Goal: Task Accomplishment & Management: Use online tool/utility

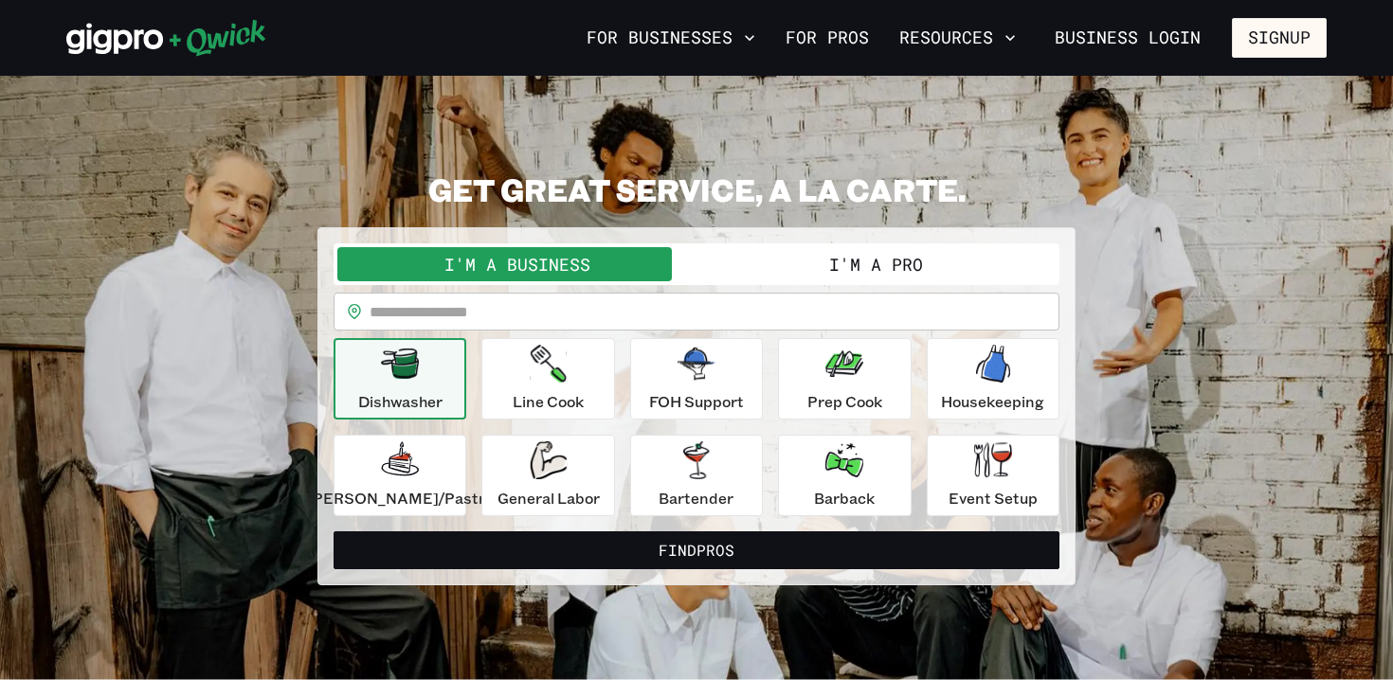
click at [819, 278] on button "I'm a Pro" at bounding box center [875, 264] width 359 height 34
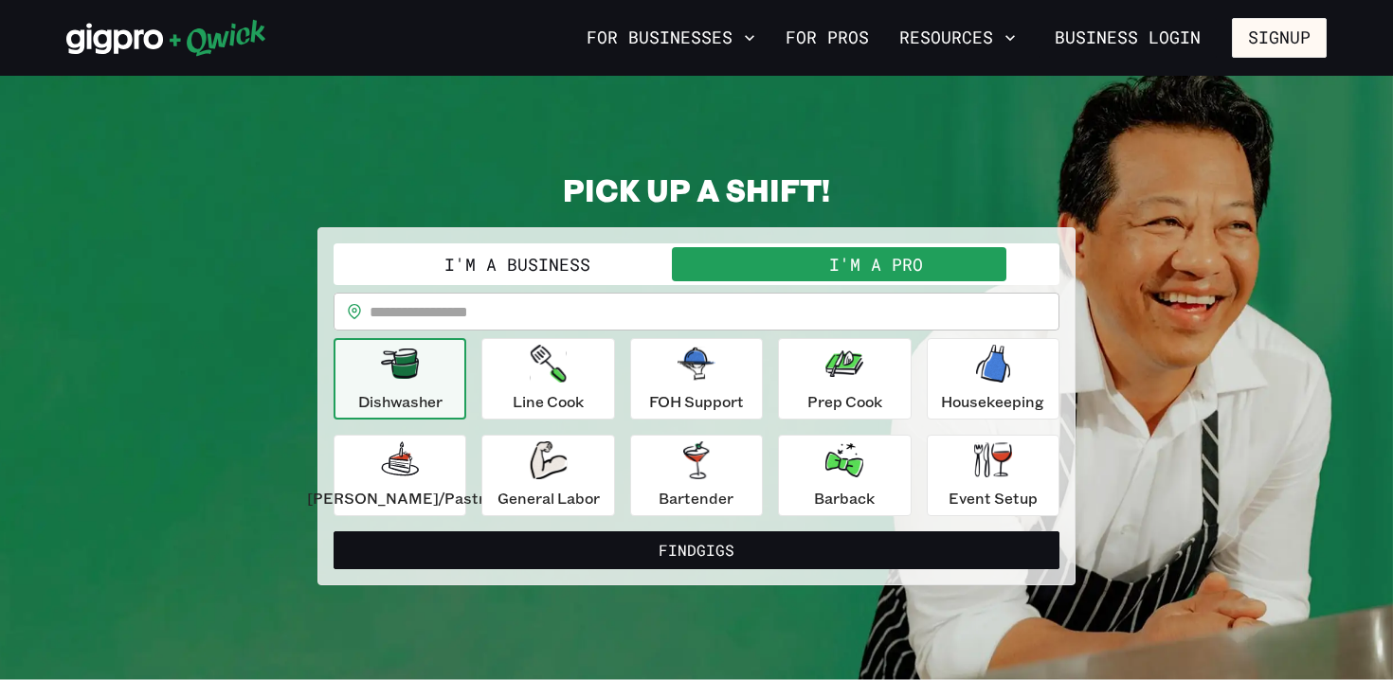
click at [819, 278] on button "I'm a Pro" at bounding box center [875, 264] width 359 height 34
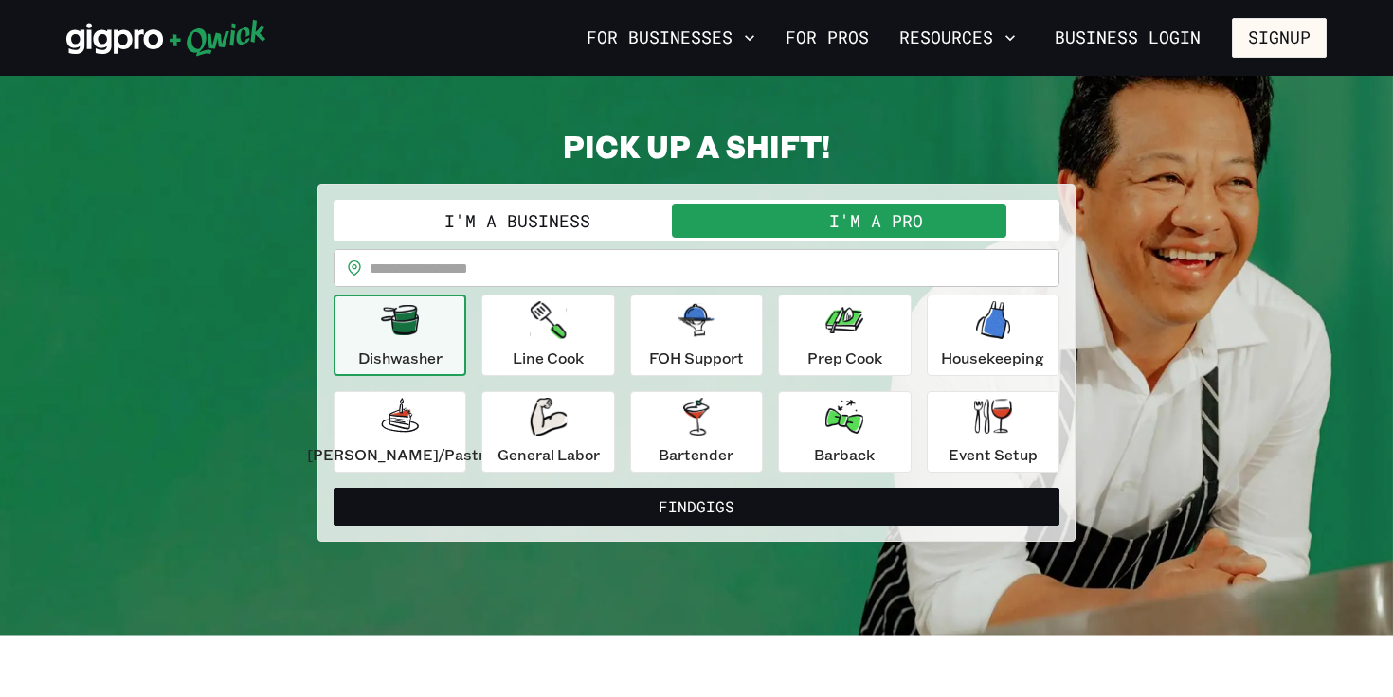
scroll to position [63, 0]
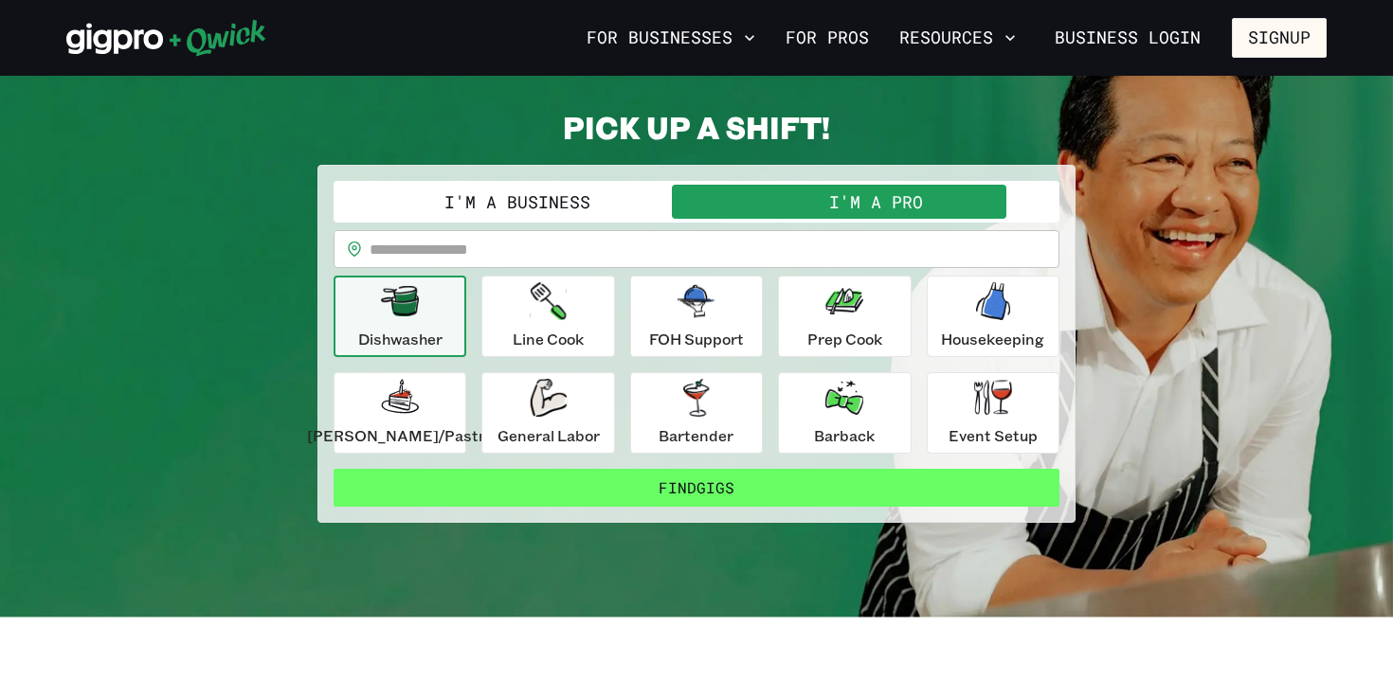
click at [677, 494] on button "Find Gigs" at bounding box center [696, 488] width 726 height 38
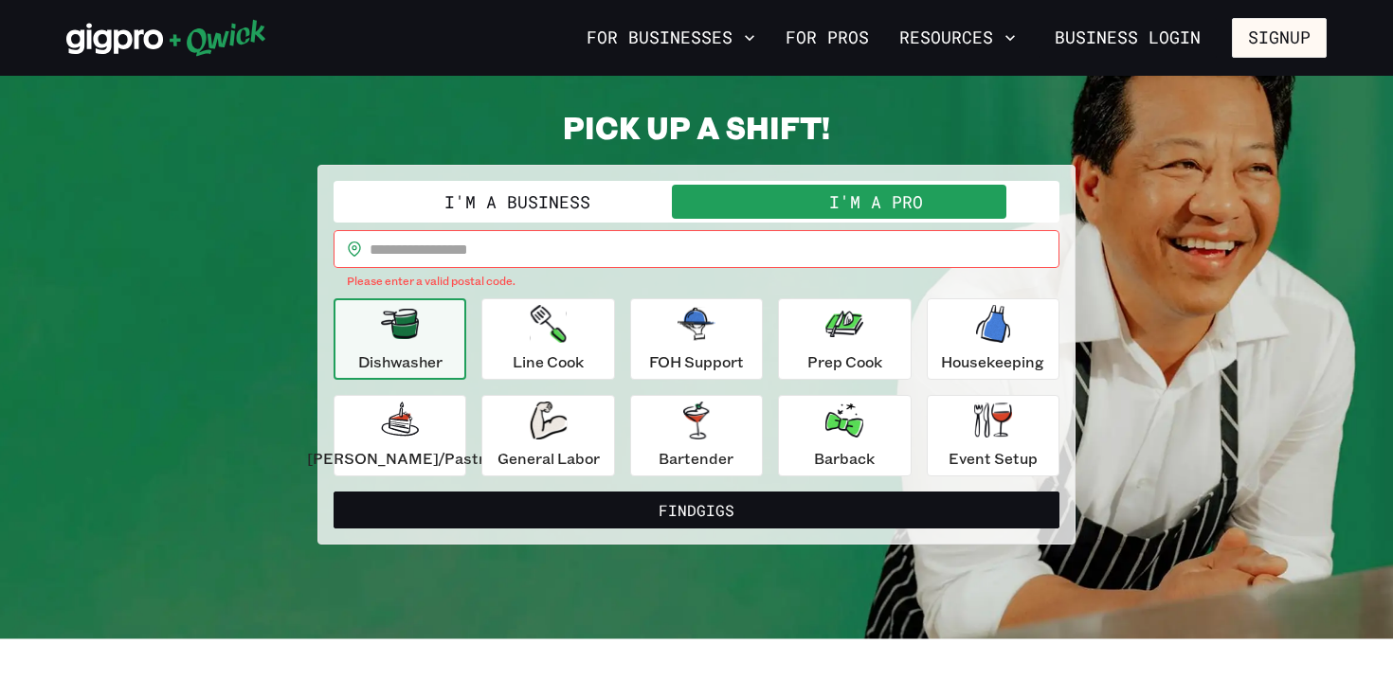
click at [464, 246] on input "text" at bounding box center [714, 249] width 690 height 38
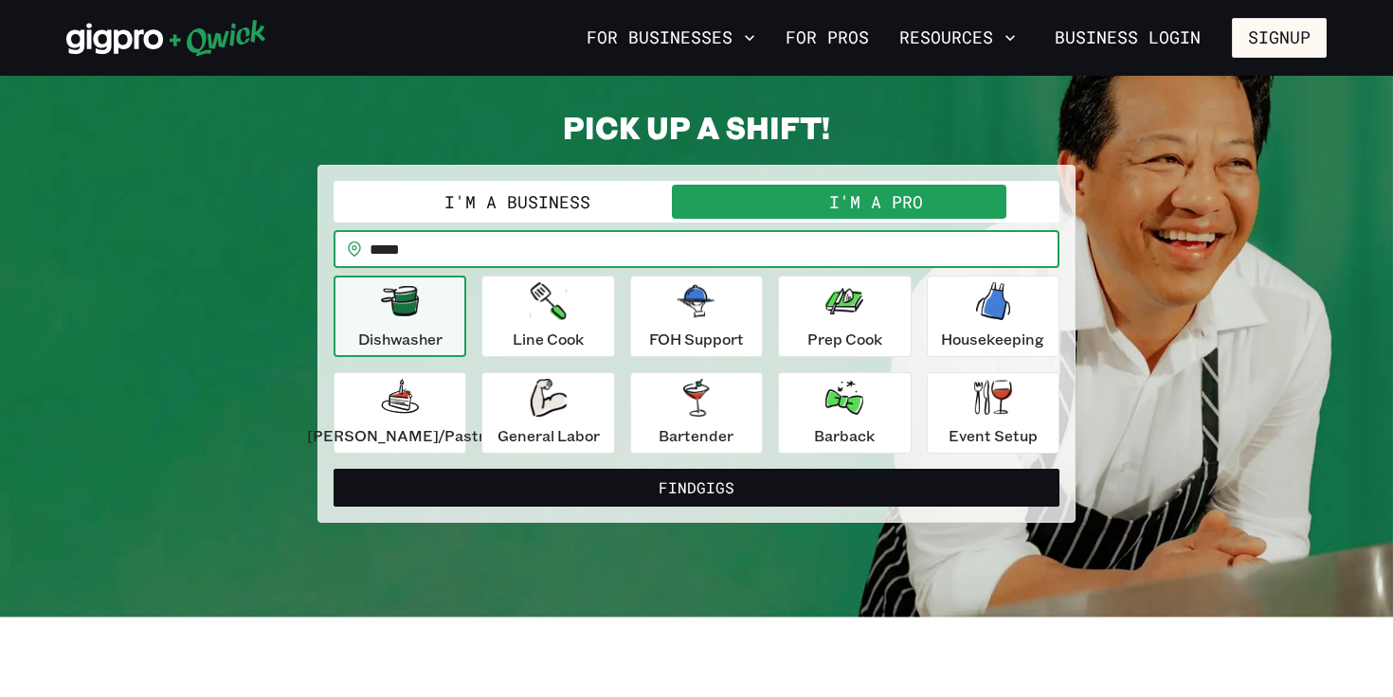
type input "*****"
click at [333, 469] on button "Find Gigs" at bounding box center [696, 488] width 726 height 38
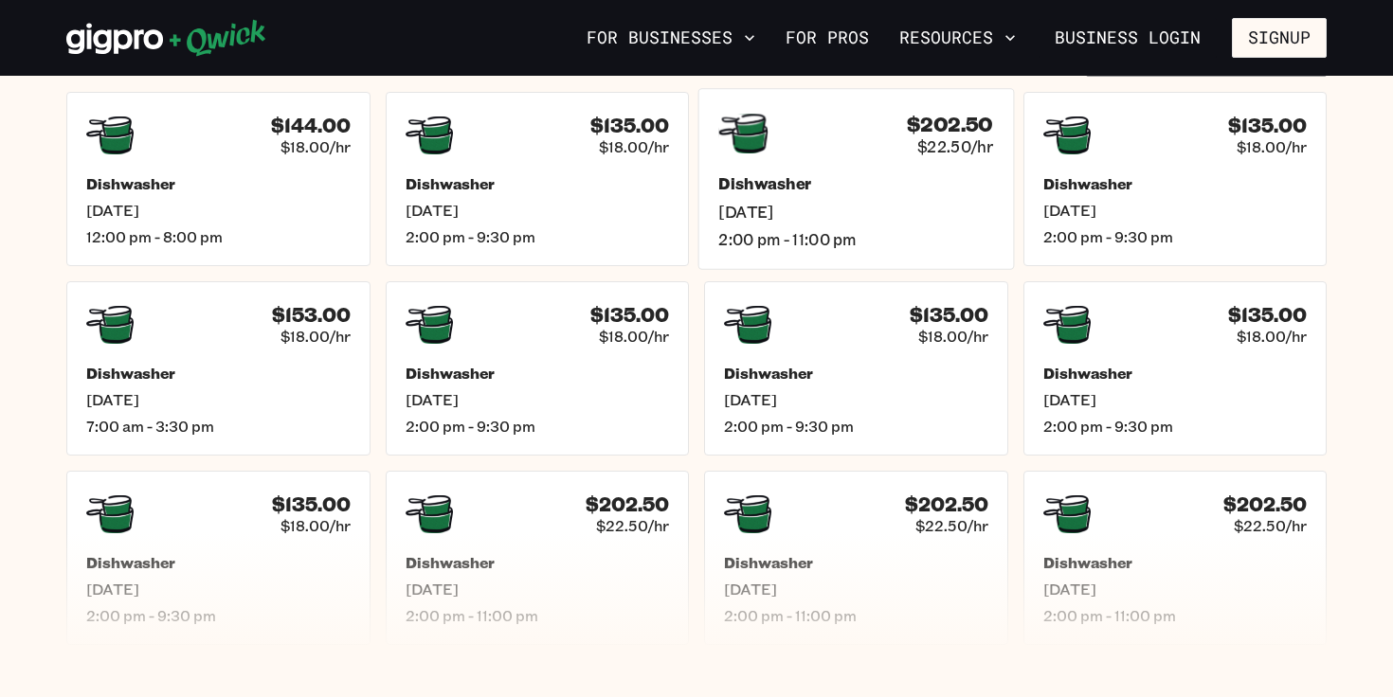
scroll to position [508, 0]
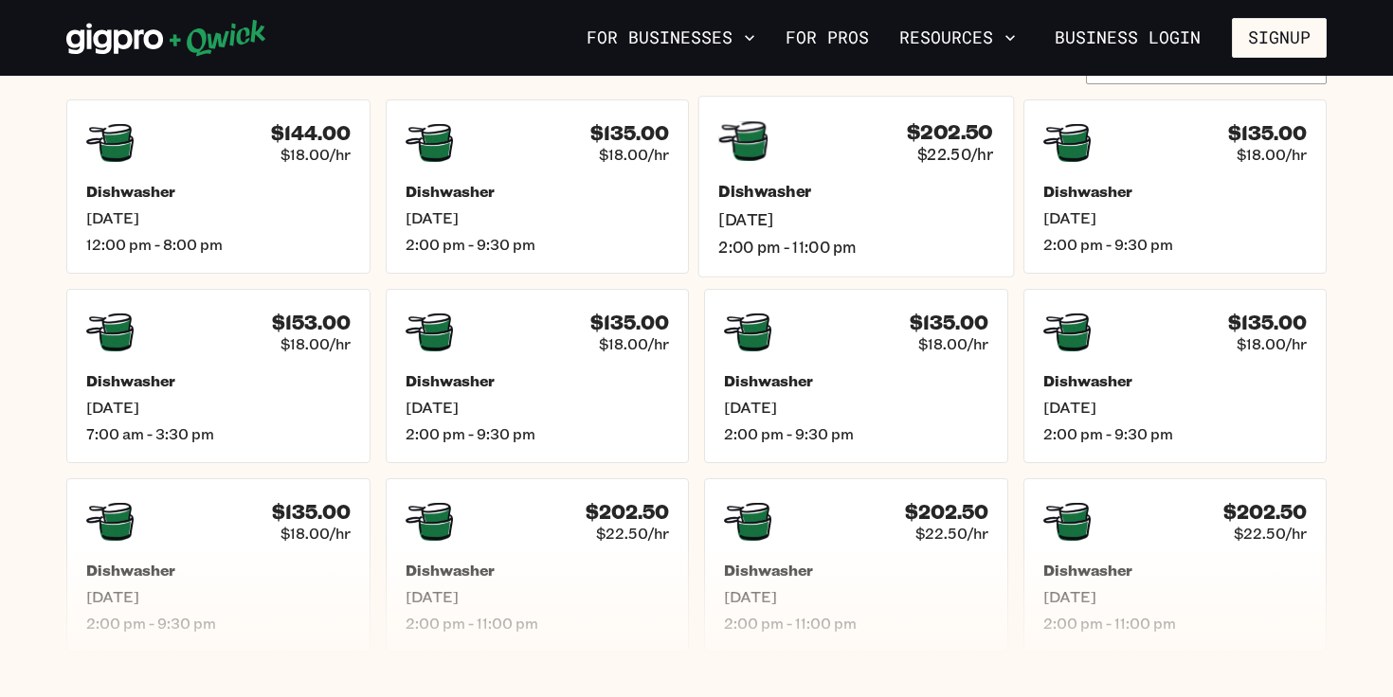
click at [870, 209] on span "[DATE]" at bounding box center [855, 219] width 275 height 20
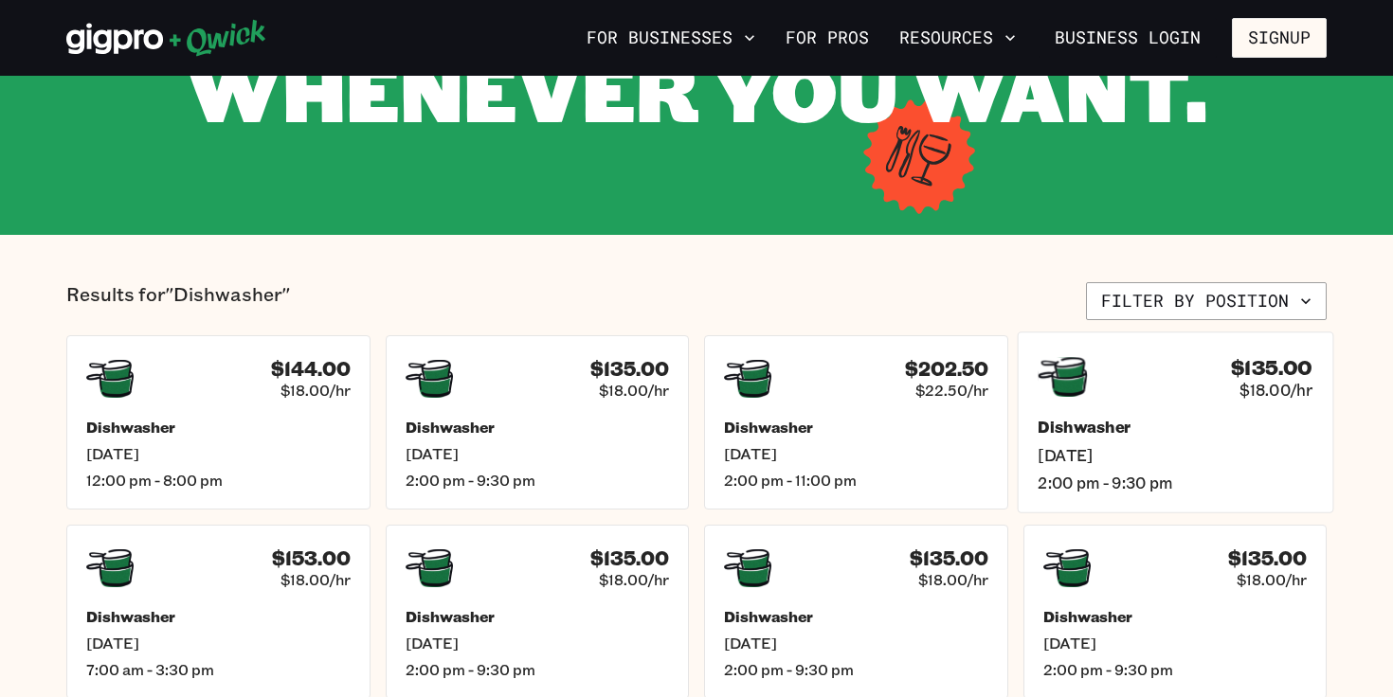
scroll to position [295, 0]
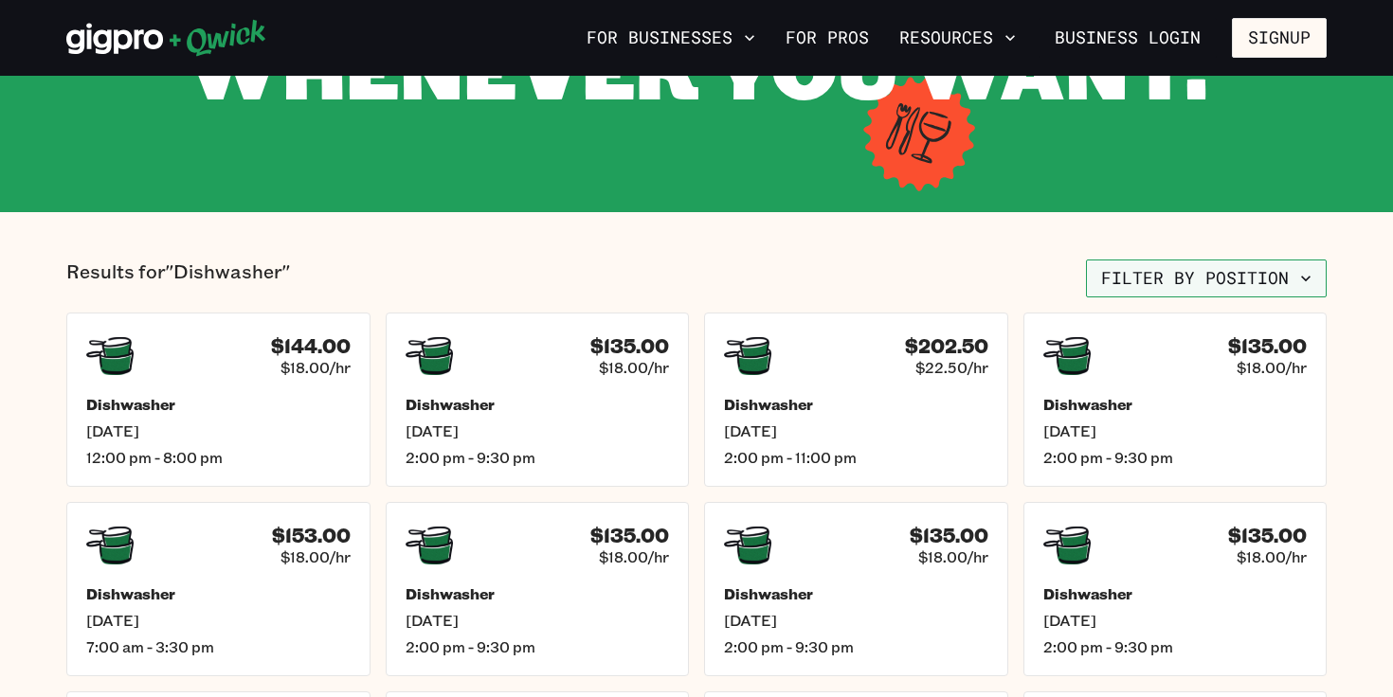
click at [1307, 281] on icon "button" at bounding box center [1305, 278] width 19 height 19
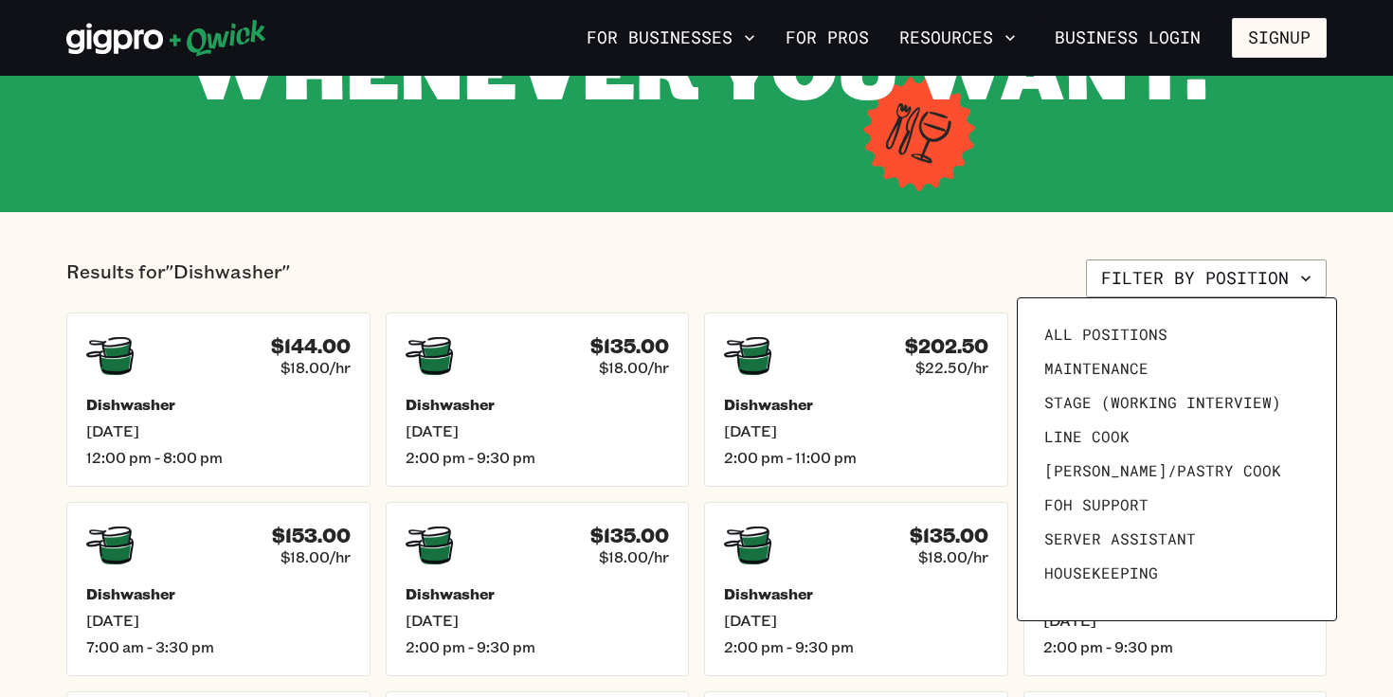
click at [796, 289] on div at bounding box center [696, 348] width 1393 height 697
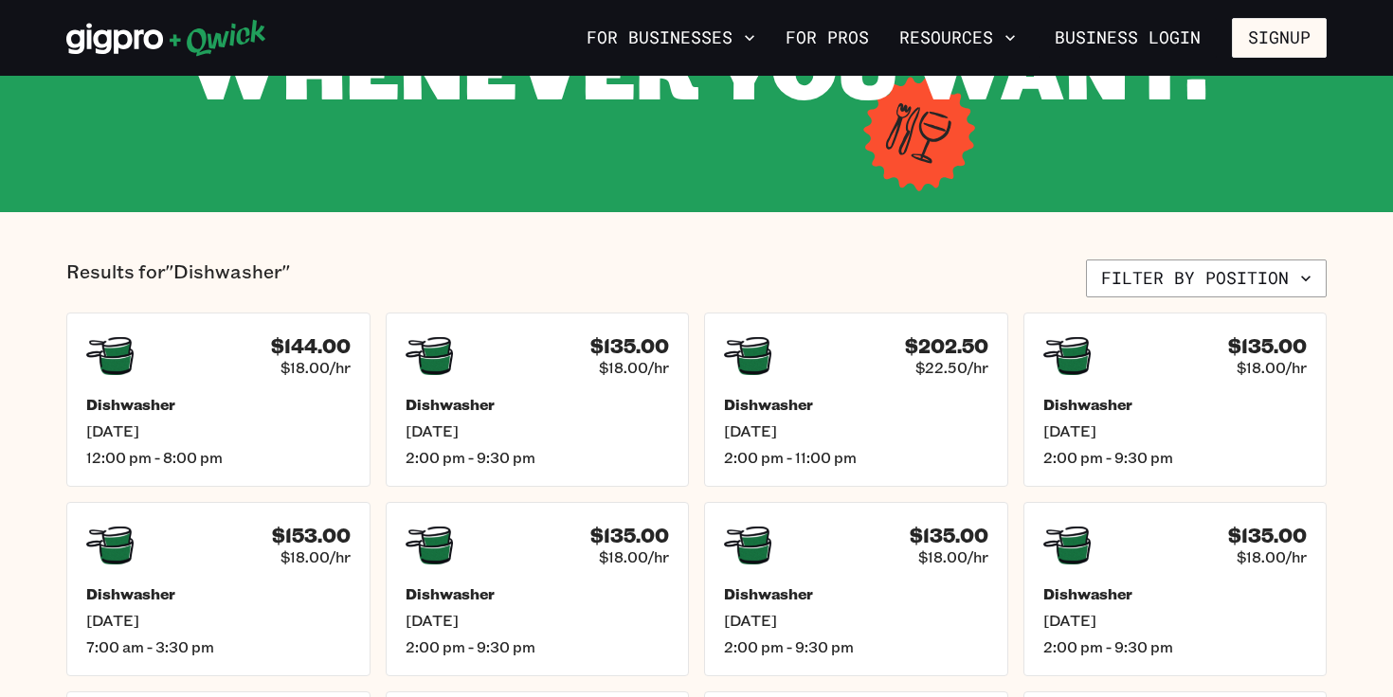
scroll to position [0, 0]
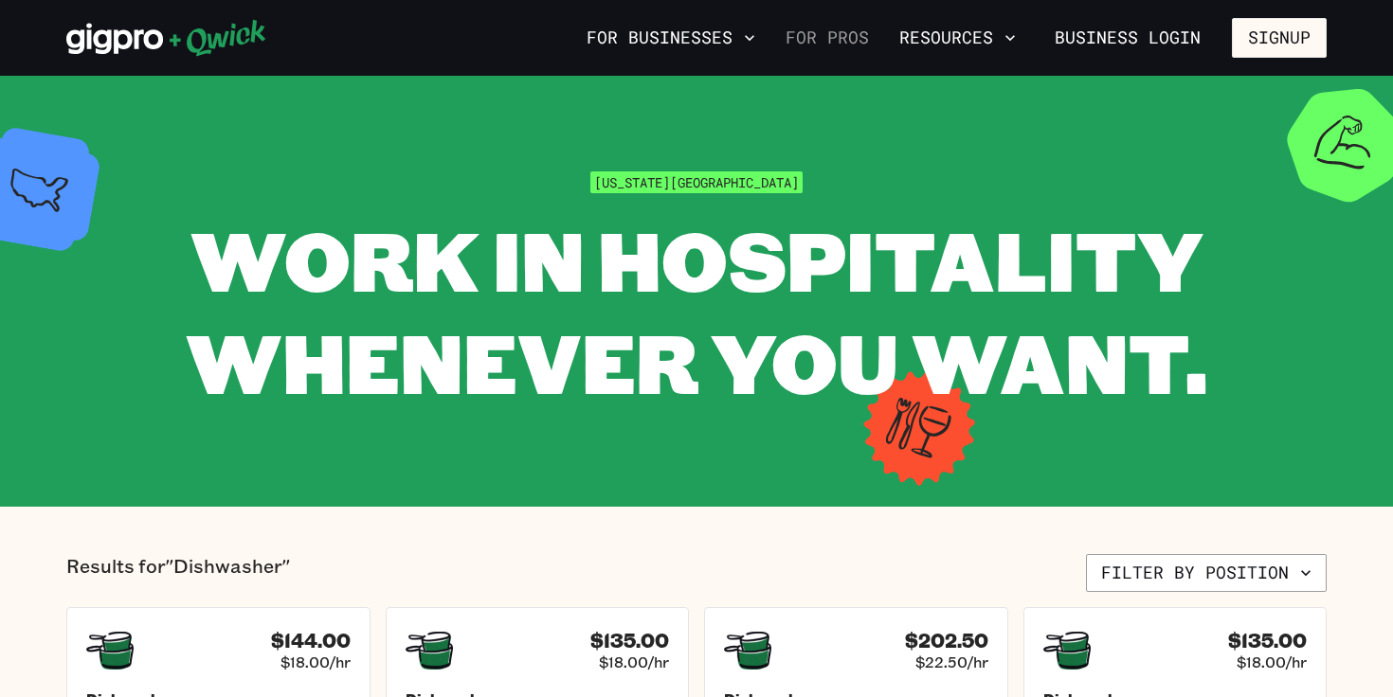
click at [823, 49] on link "For Pros" at bounding box center [827, 38] width 99 height 32
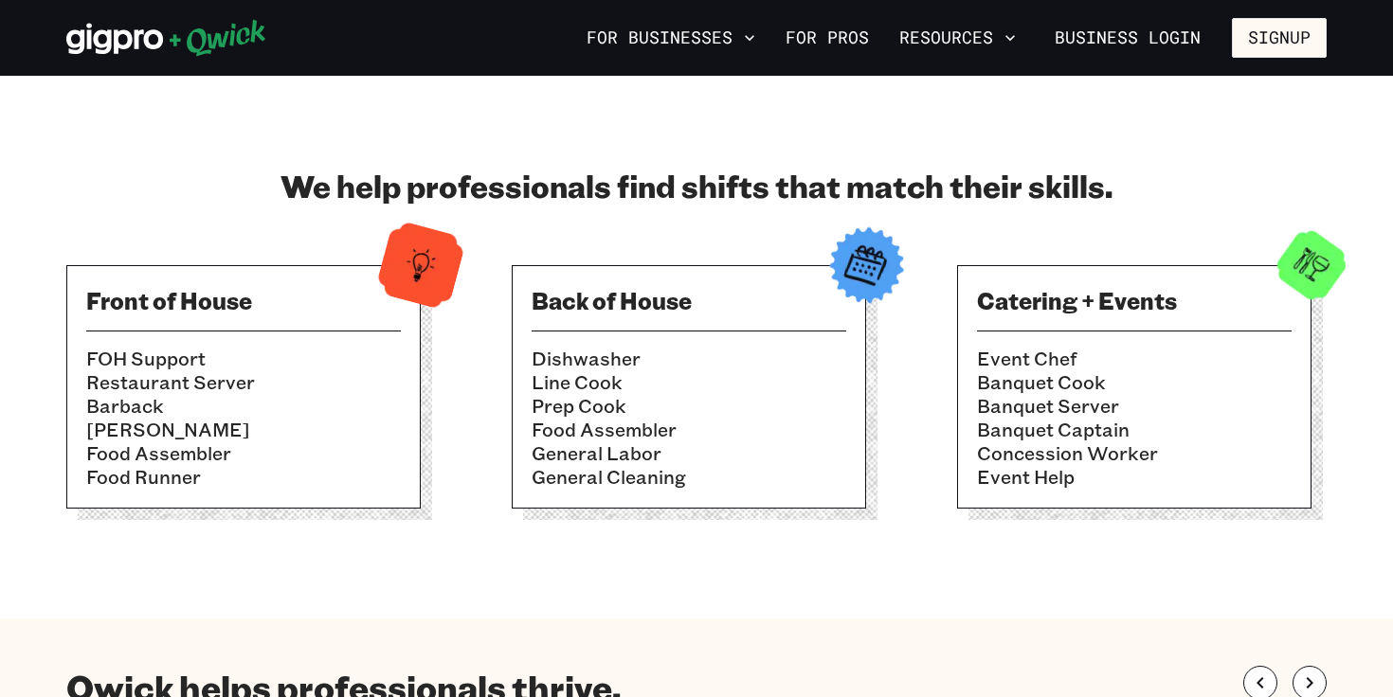
scroll to position [580, 0]
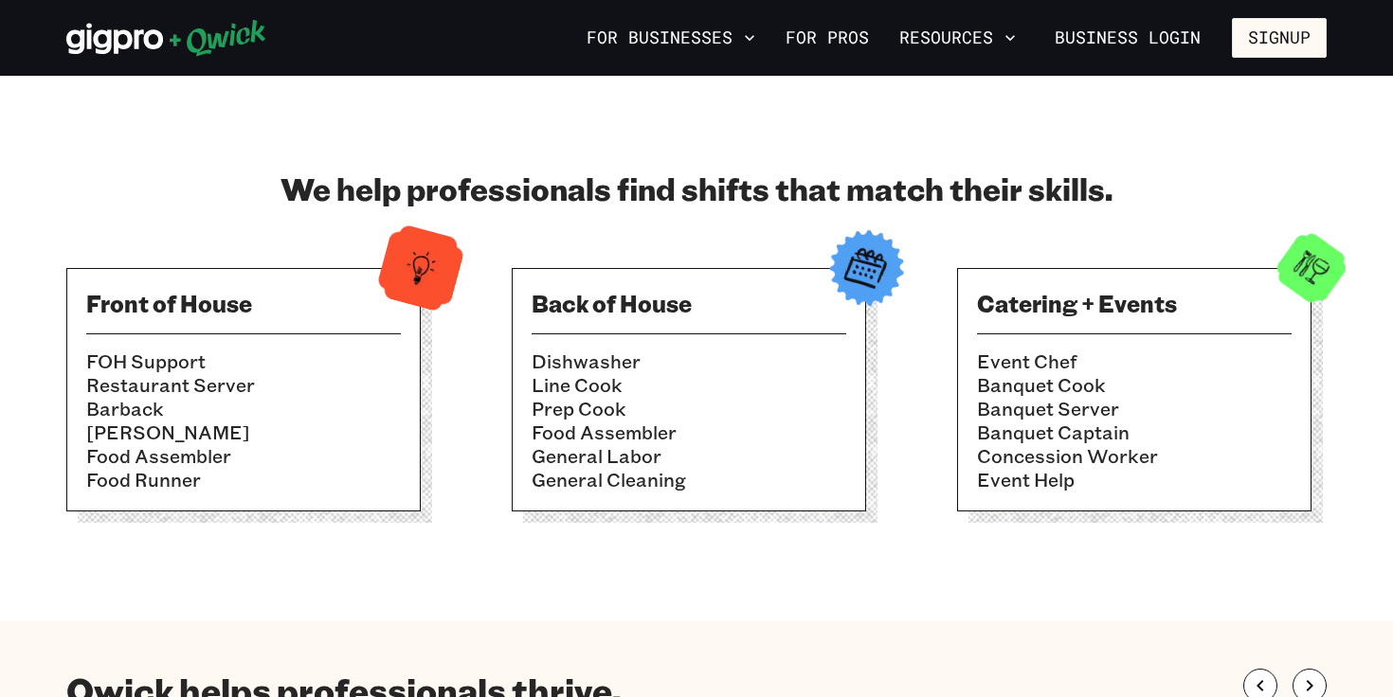
click at [261, 324] on div "Front of House FOH Support Restaurant Server Barback [PERSON_NAME] Food Assembl…" at bounding box center [243, 389] width 354 height 243
click at [433, 257] on img at bounding box center [420, 268] width 93 height 93
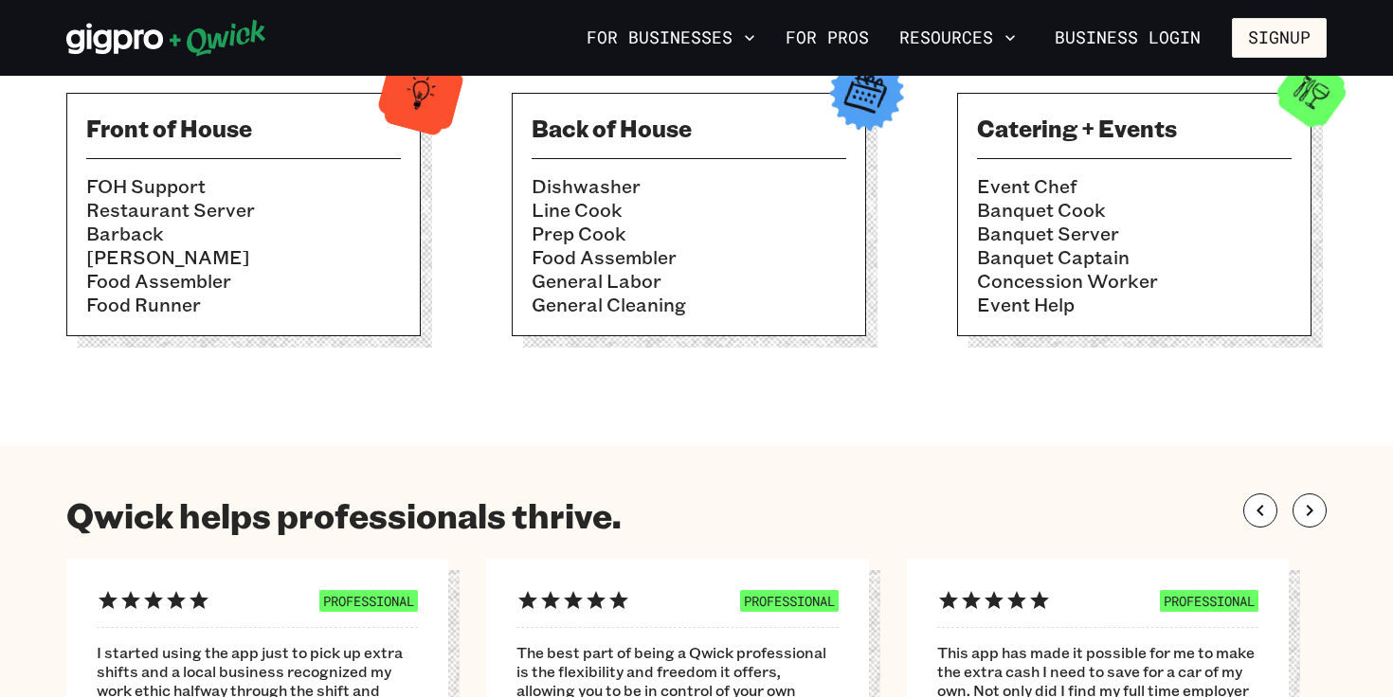
scroll to position [0, 0]
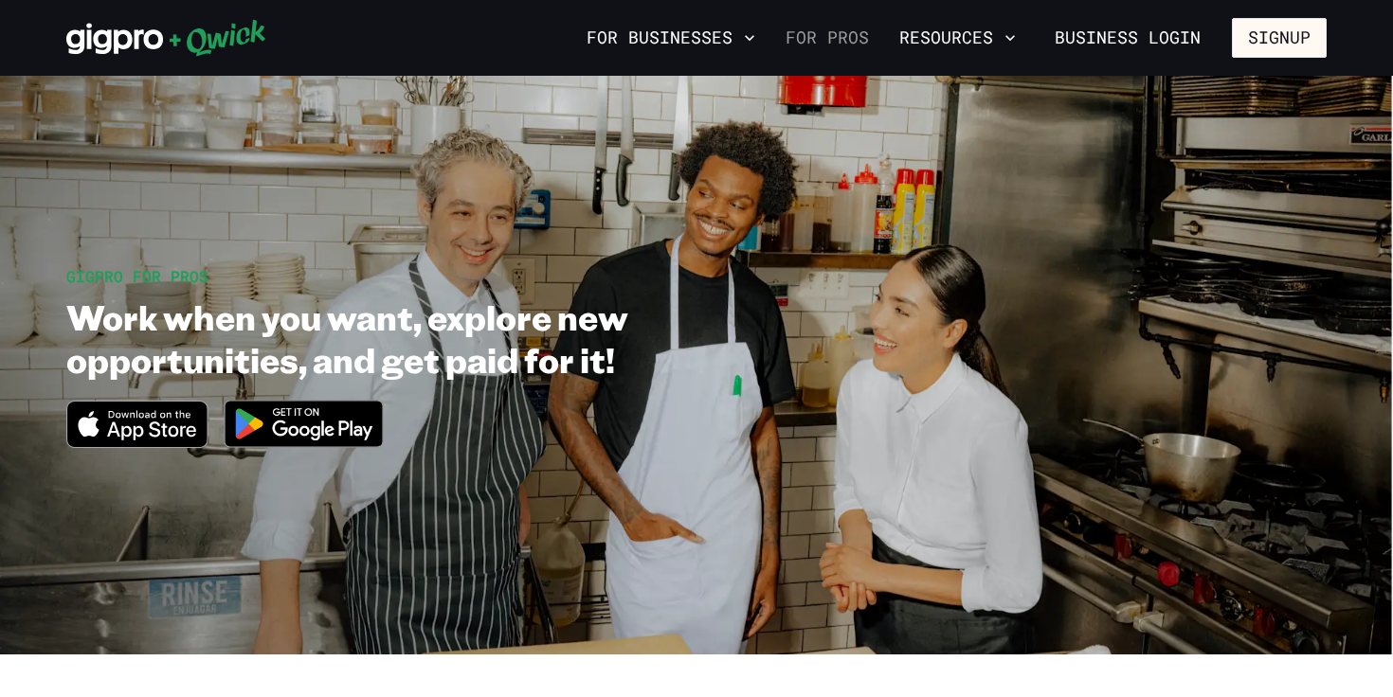
click at [850, 40] on link "For Pros" at bounding box center [827, 38] width 99 height 32
click at [124, 46] on icon at bounding box center [114, 39] width 97 height 31
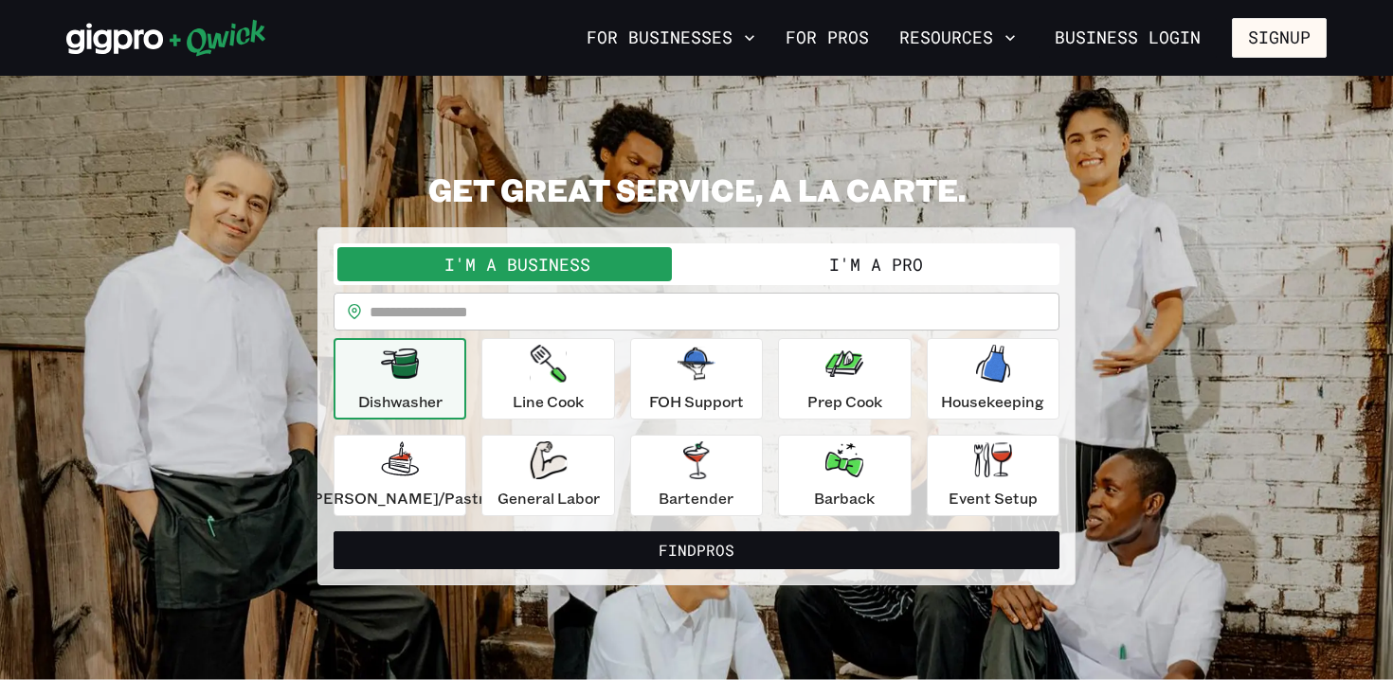
click at [404, 360] on icon "button" at bounding box center [400, 364] width 38 height 30
click at [582, 375] on div "Line Cook" at bounding box center [547, 379] width 71 height 68
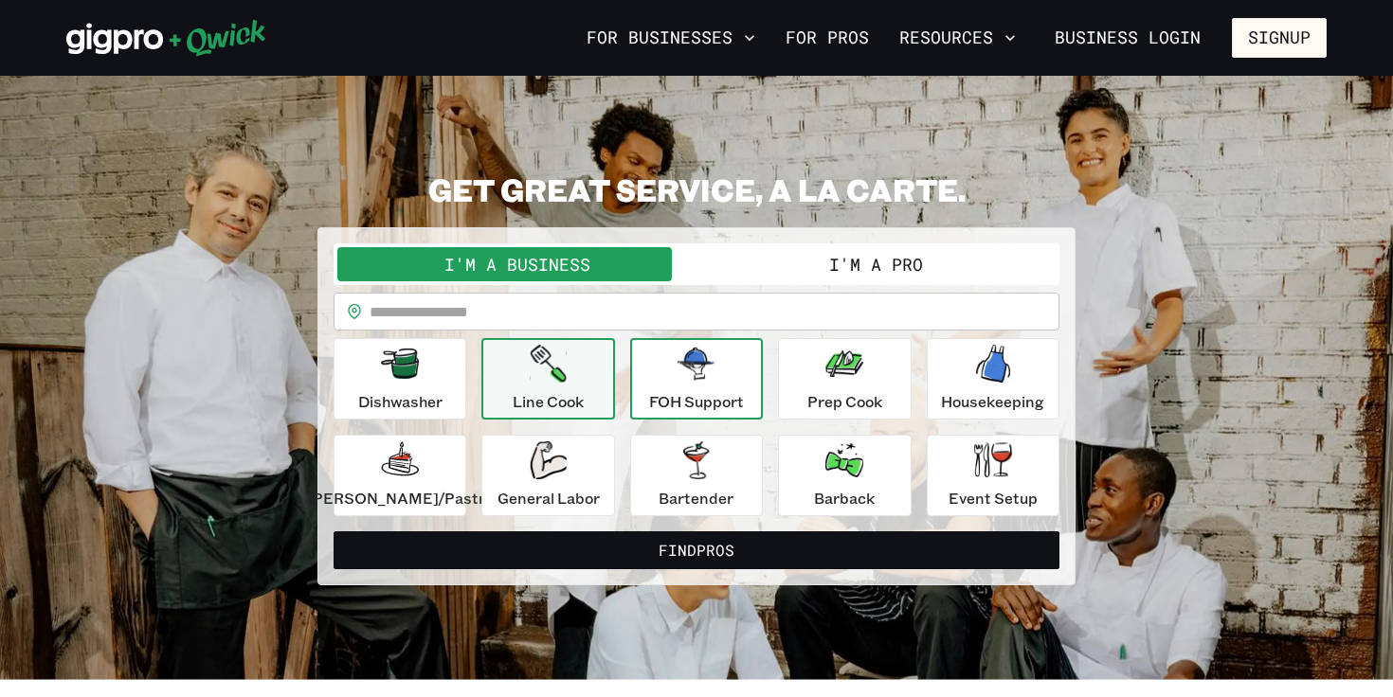
click at [685, 386] on div "FOH Support" at bounding box center [696, 379] width 95 height 68
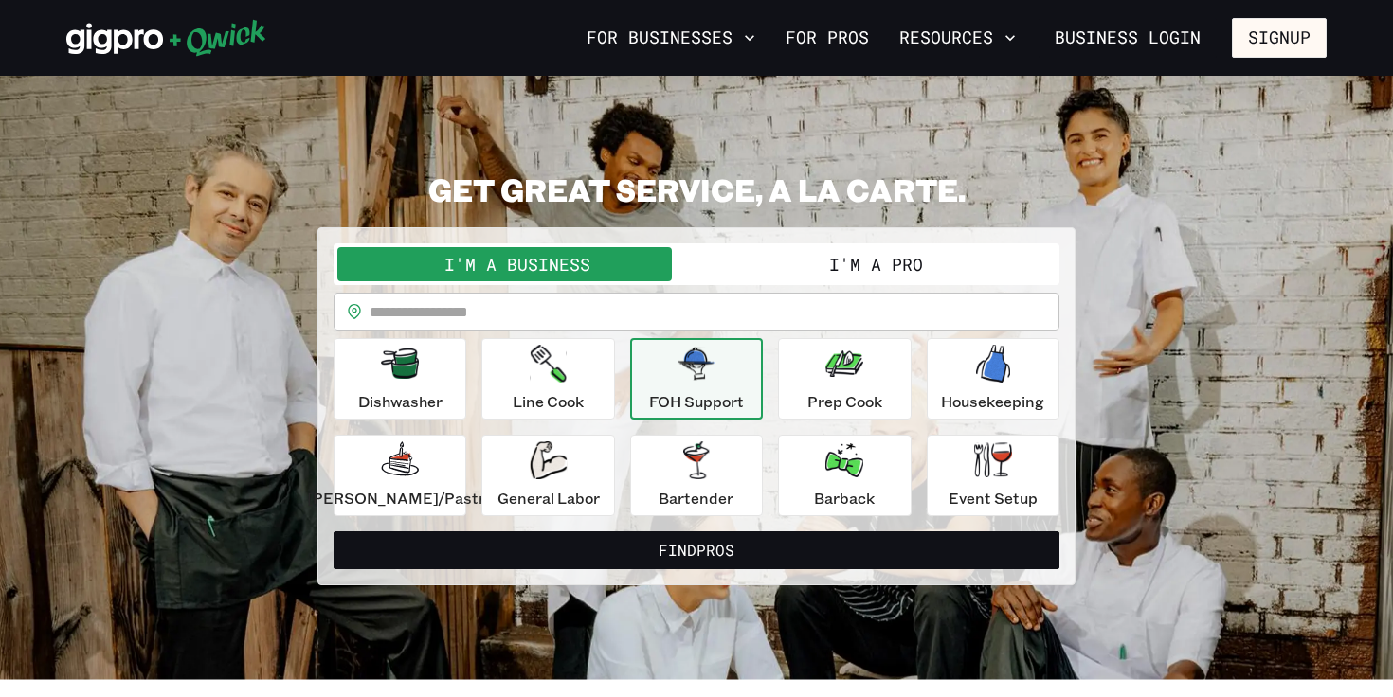
click at [520, 318] on input "text" at bounding box center [714, 312] width 690 height 38
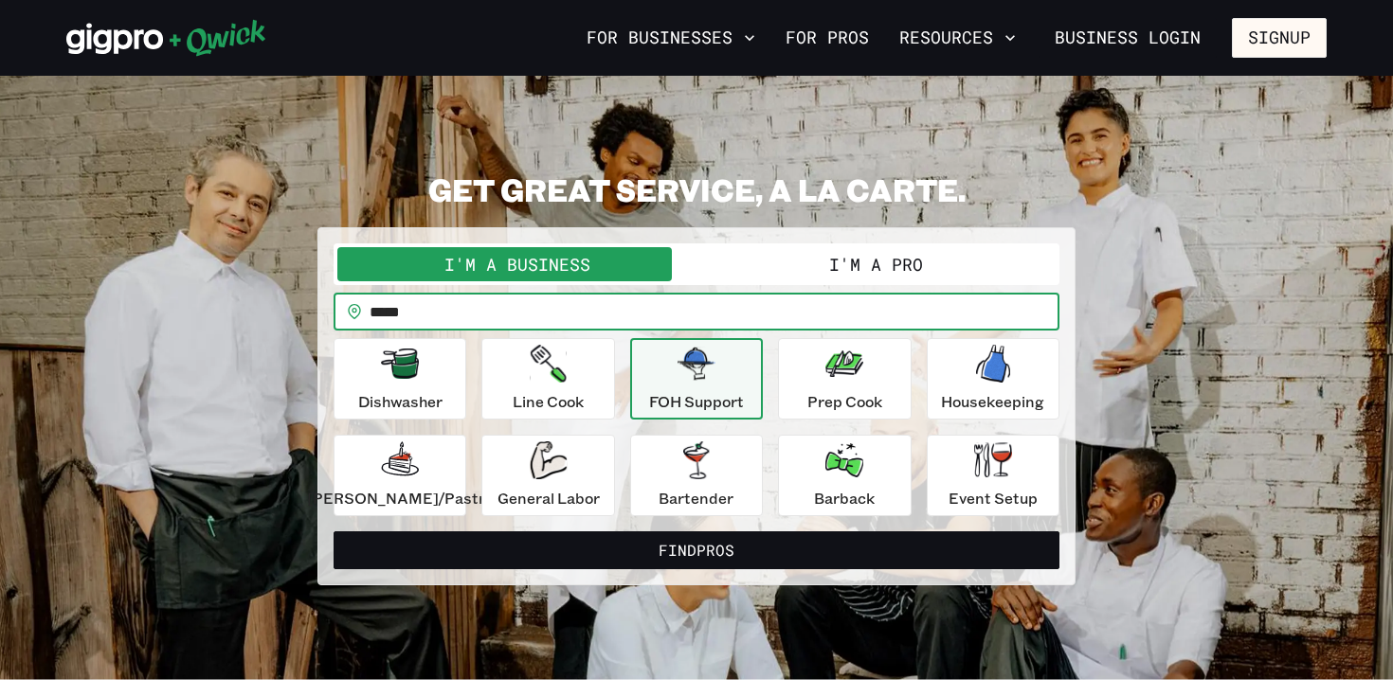
type input "*****"
click at [333, 531] on button "Find Pros" at bounding box center [696, 550] width 726 height 38
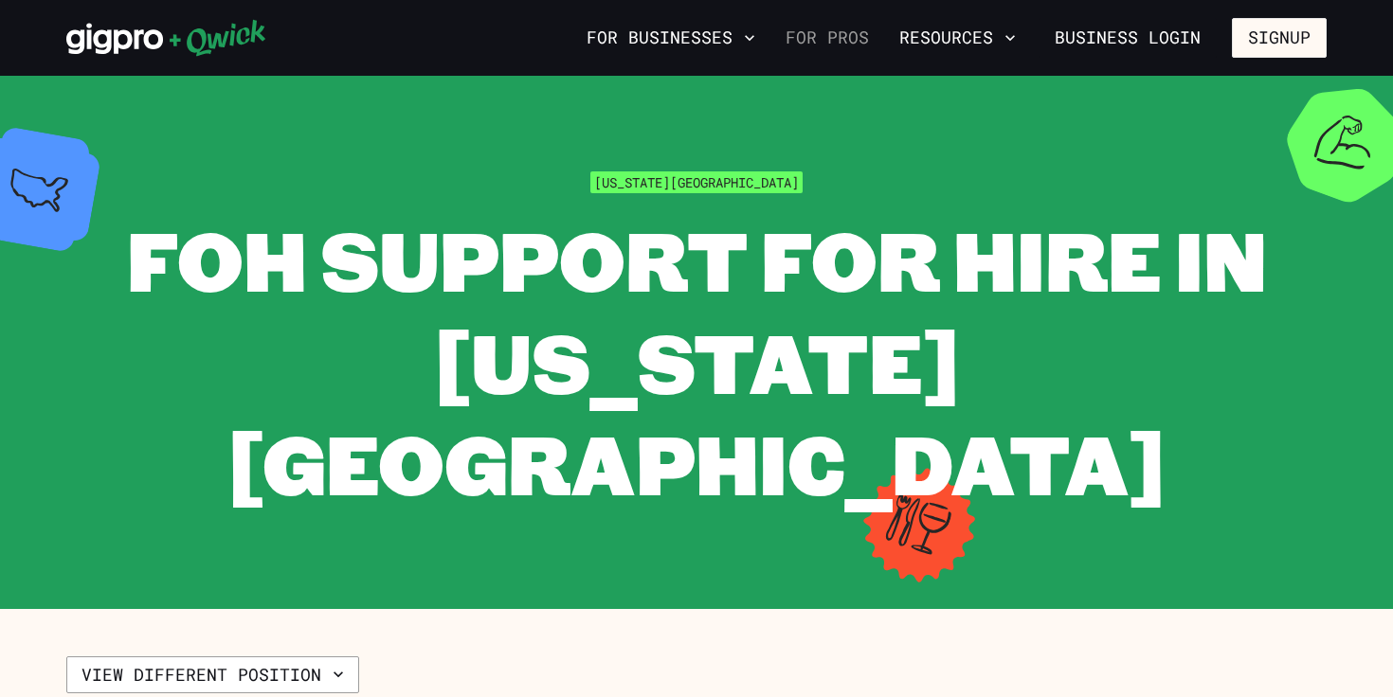
click at [809, 35] on link "For Pros" at bounding box center [827, 38] width 99 height 32
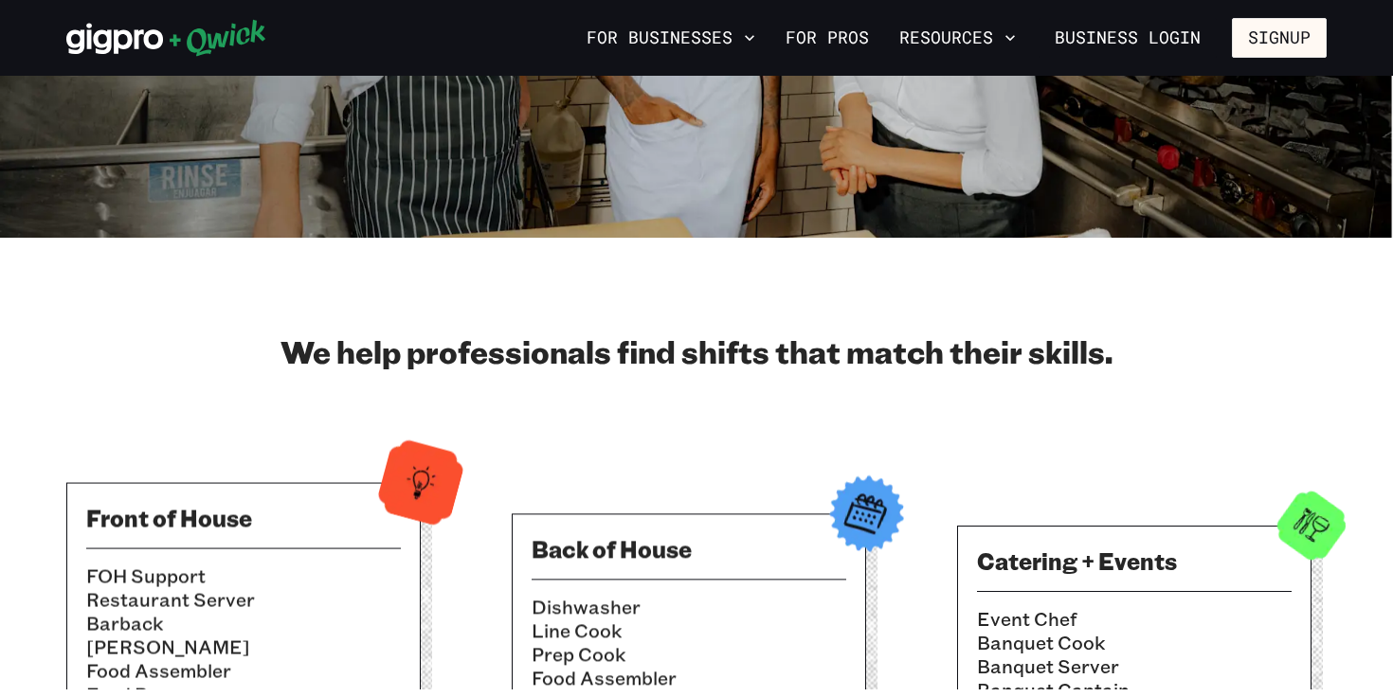
scroll to position [526, 0]
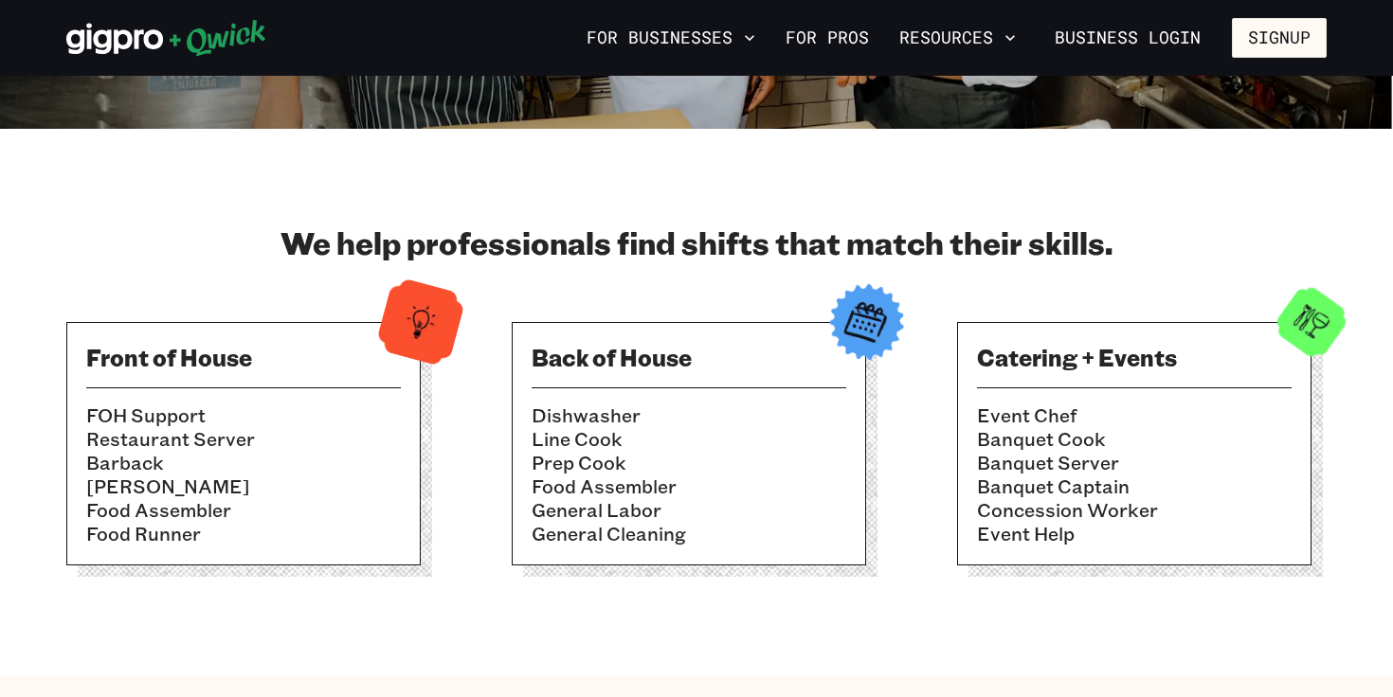
click at [217, 430] on li "Restaurant Server" at bounding box center [243, 439] width 314 height 24
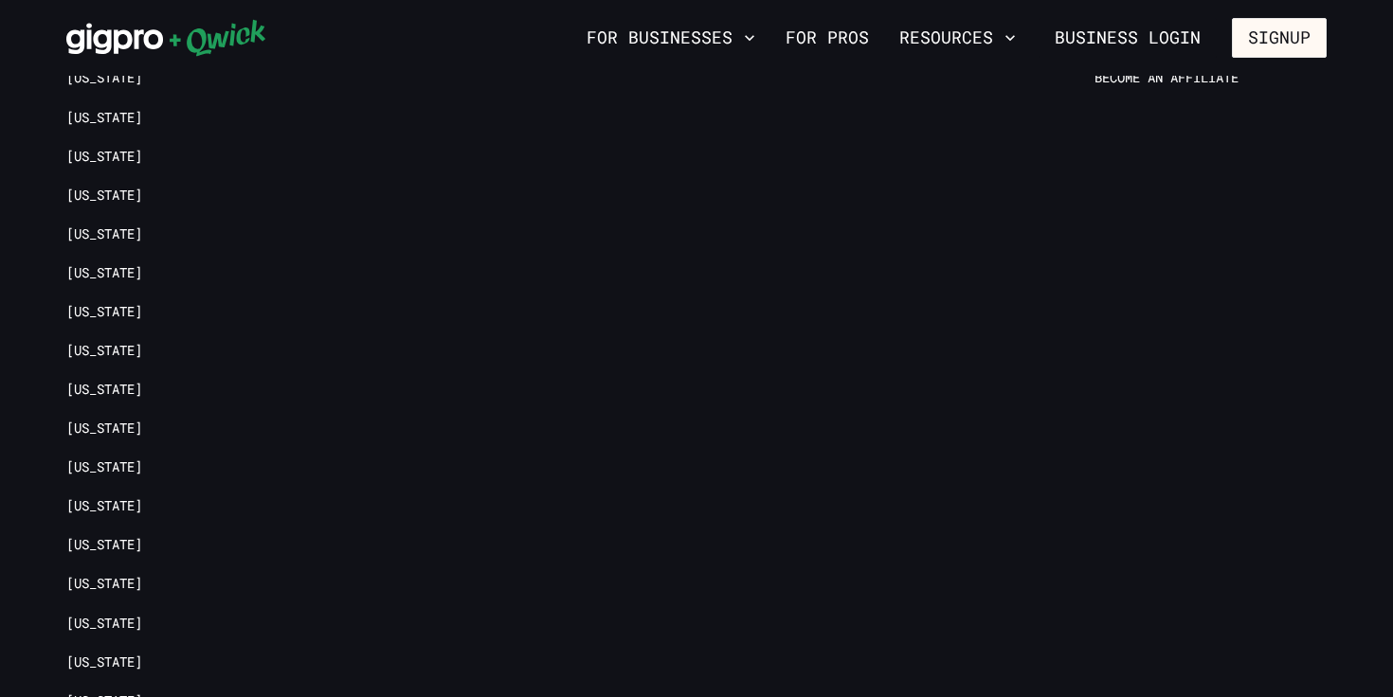
scroll to position [4019, 0]
click at [82, 494] on link "[US_STATE]" at bounding box center [104, 503] width 76 height 18
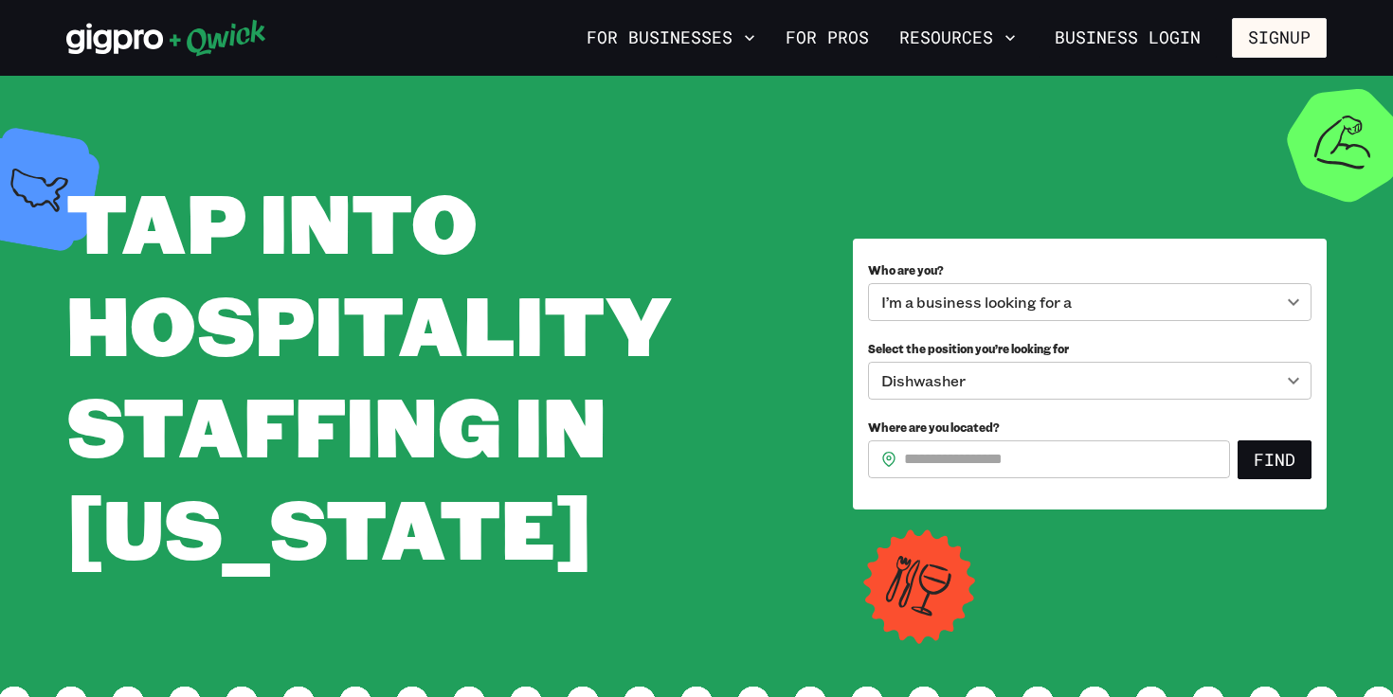
click at [1089, 304] on body "**********" at bounding box center [696, 348] width 1393 height 697
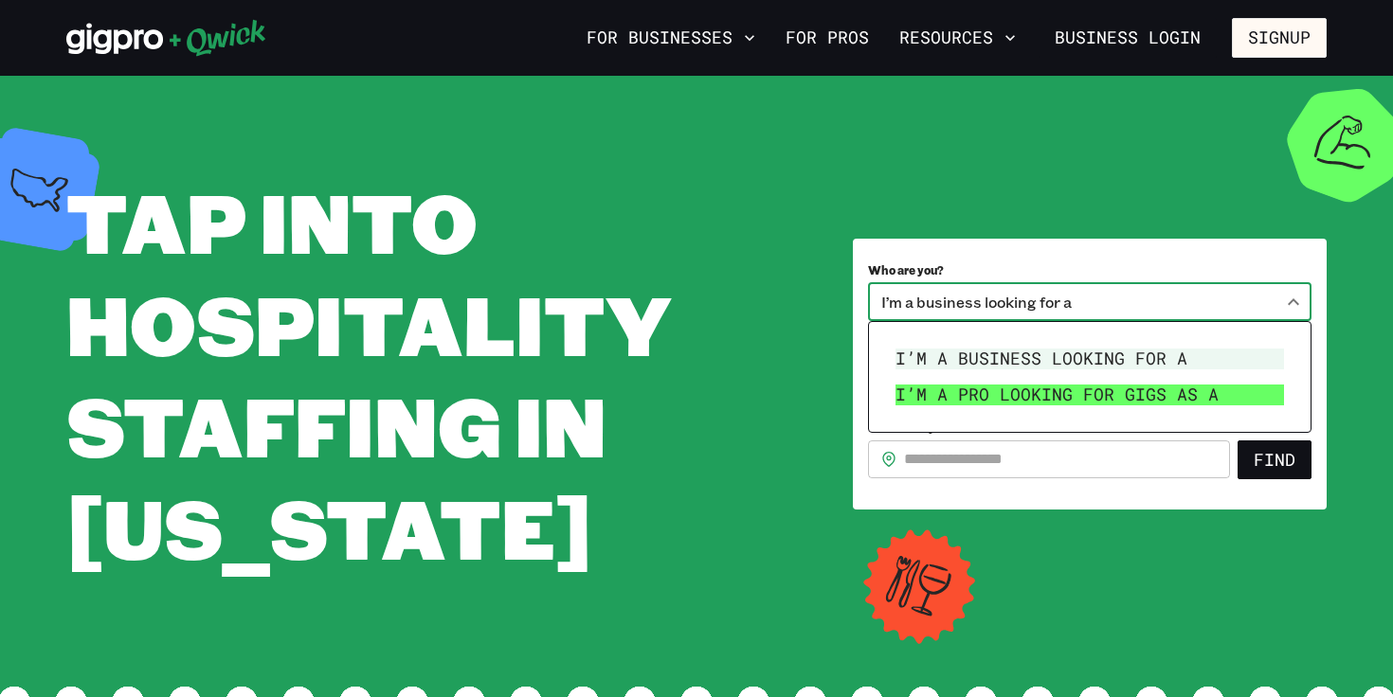
click at [991, 401] on li "I’m a pro looking for Gigs as a" at bounding box center [1090, 395] width 404 height 36
type input "***"
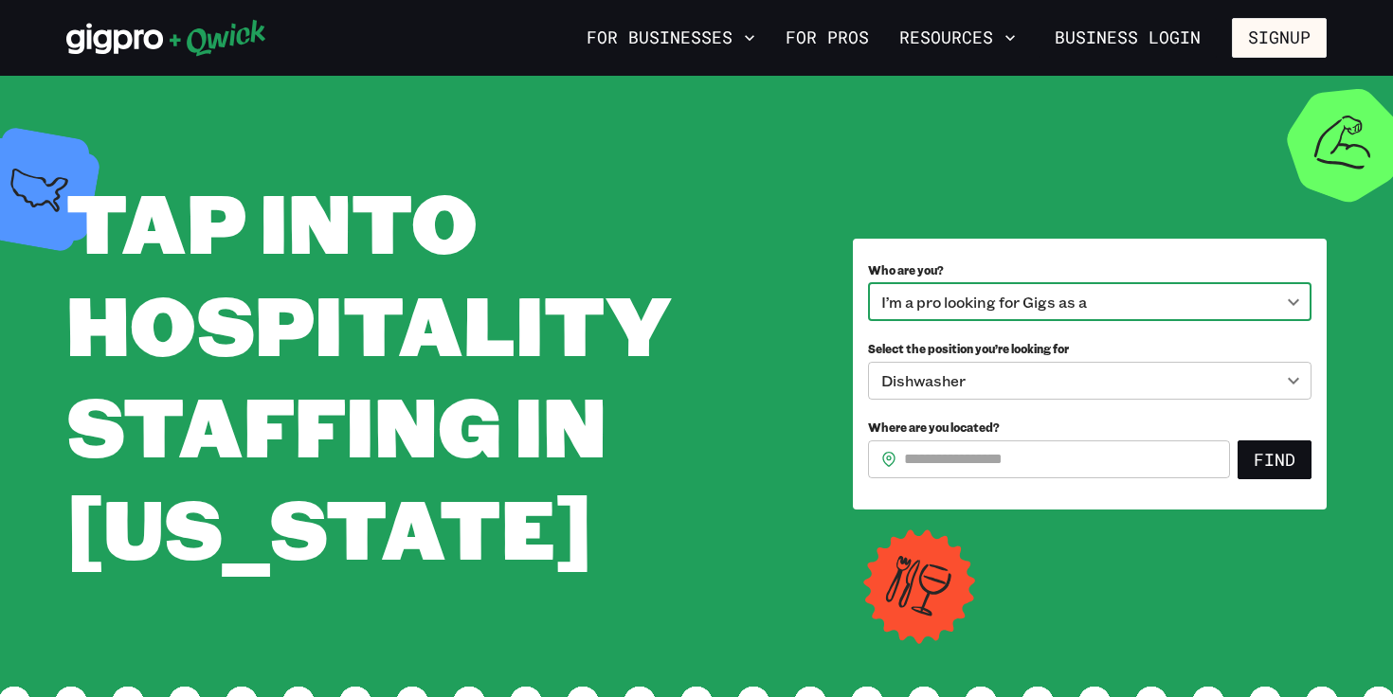
click at [1021, 386] on body "**********" at bounding box center [696, 348] width 1393 height 697
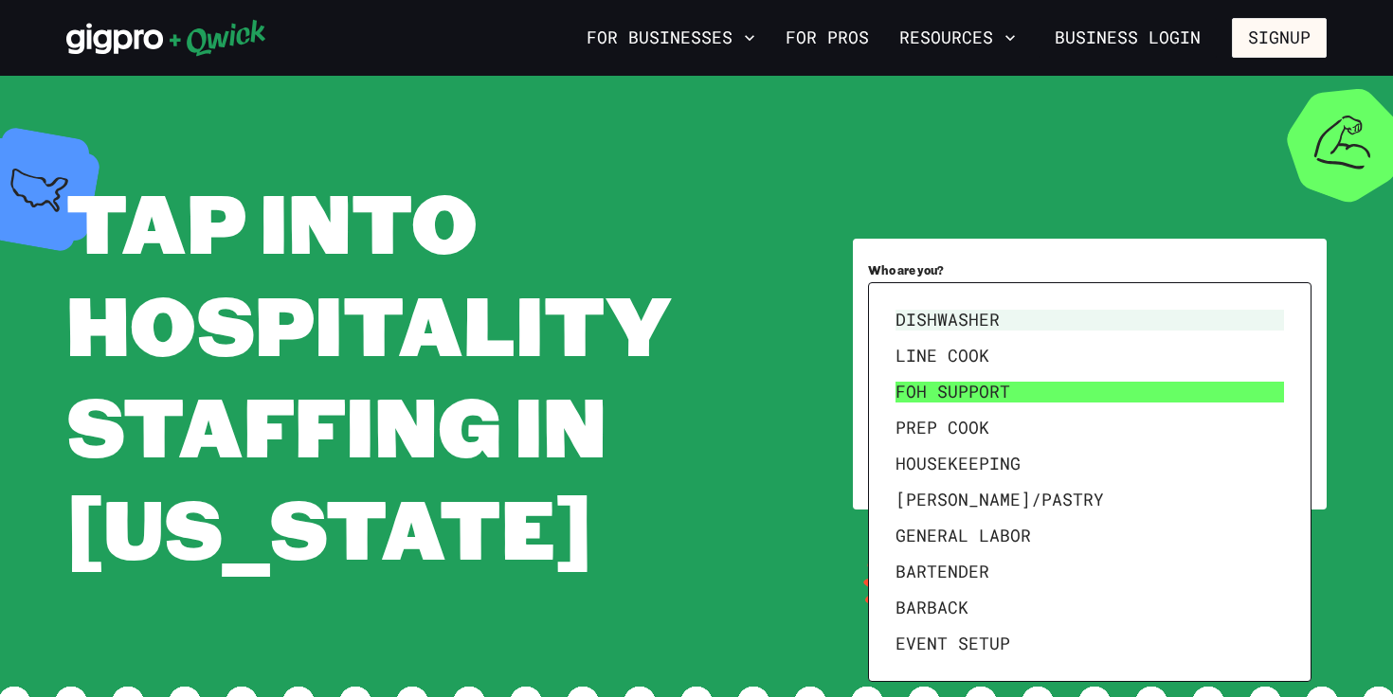
click at [960, 397] on li "FOH Support" at bounding box center [1090, 392] width 404 height 36
type input "**********"
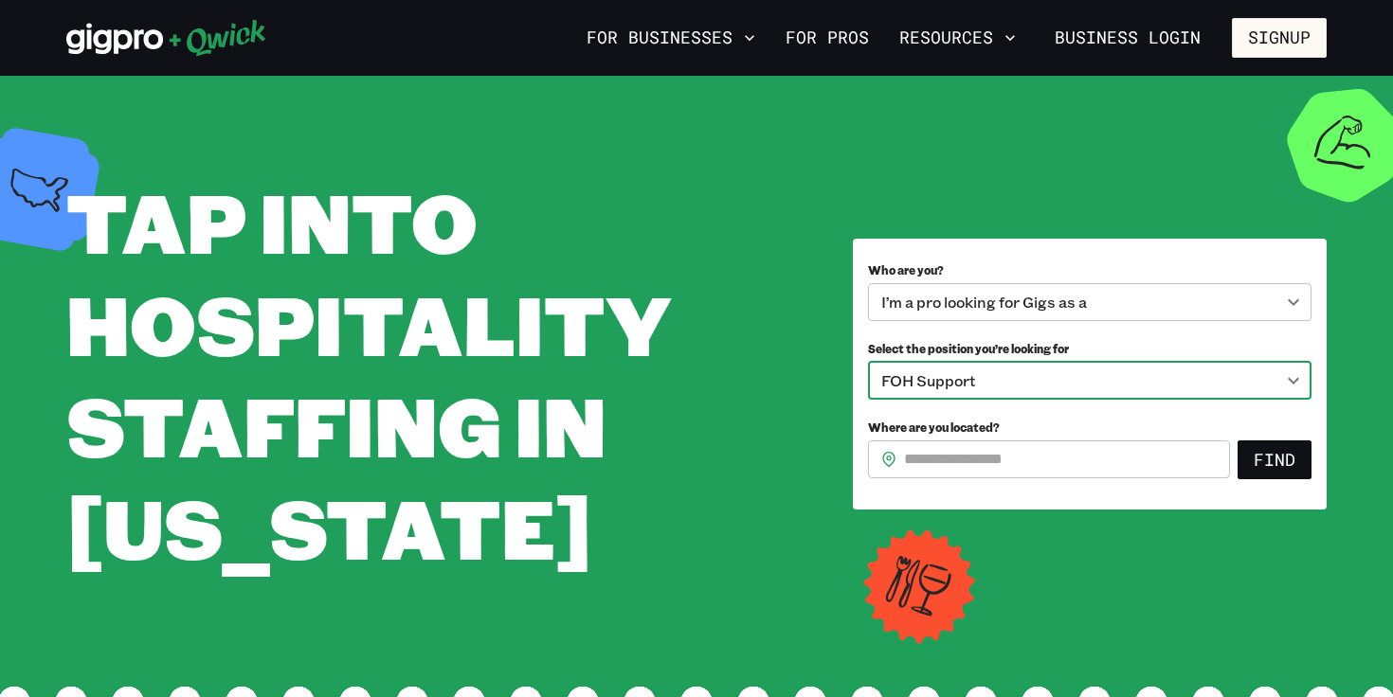
click at [1026, 458] on input "Where are you located?" at bounding box center [1067, 459] width 326 height 38
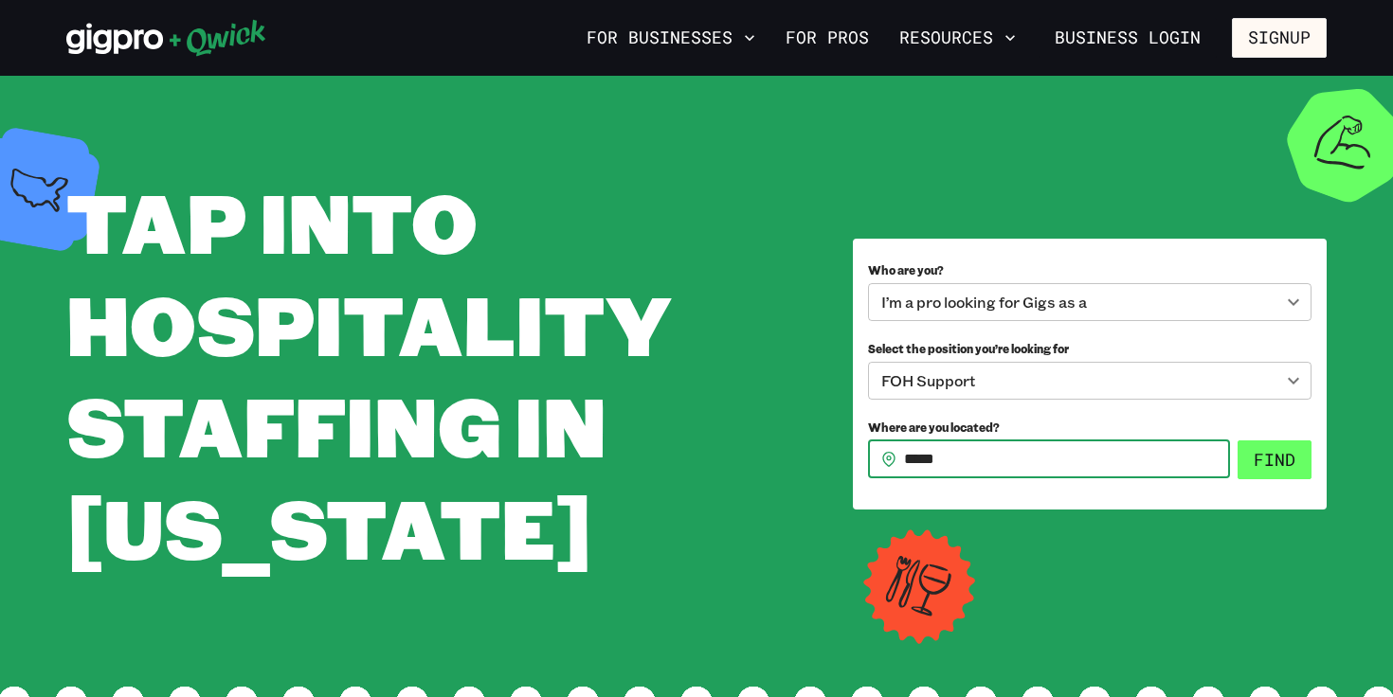
type input "*****"
click at [1281, 468] on button "Find" at bounding box center [1274, 460] width 74 height 40
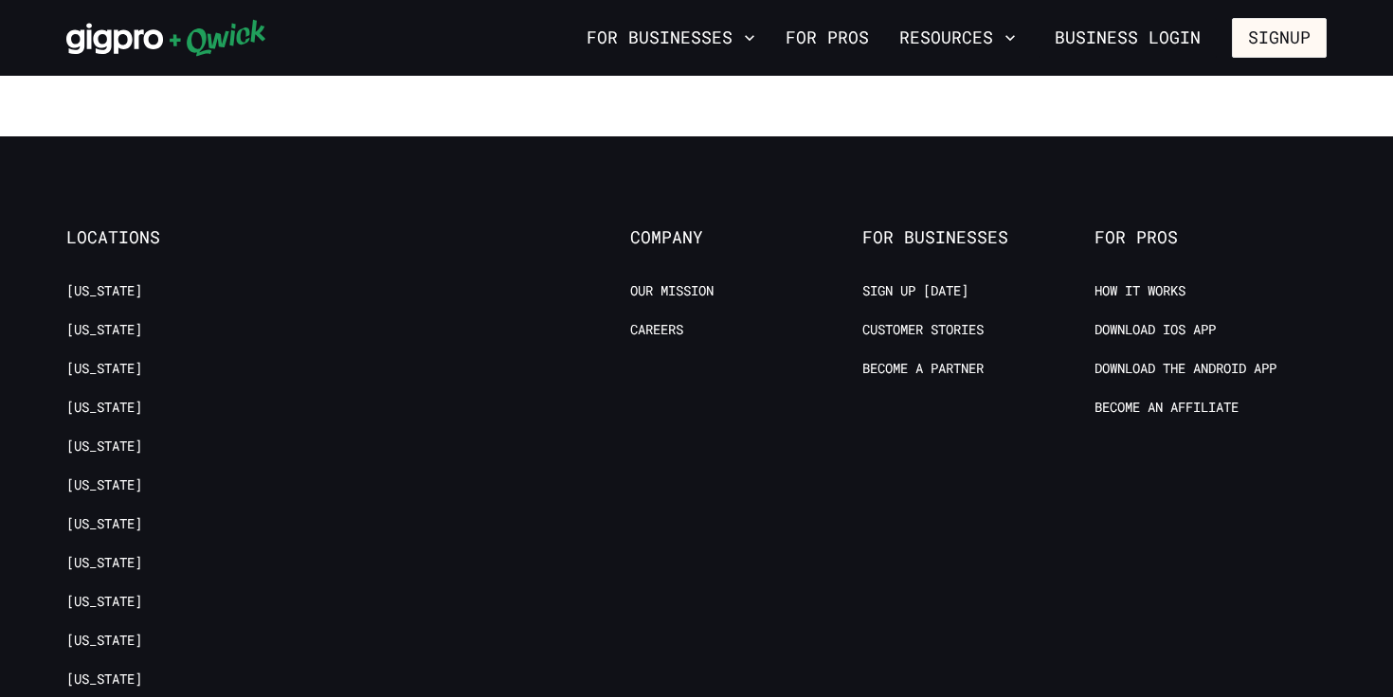
scroll to position [1954, 0]
